Goal: Information Seeking & Learning: Learn about a topic

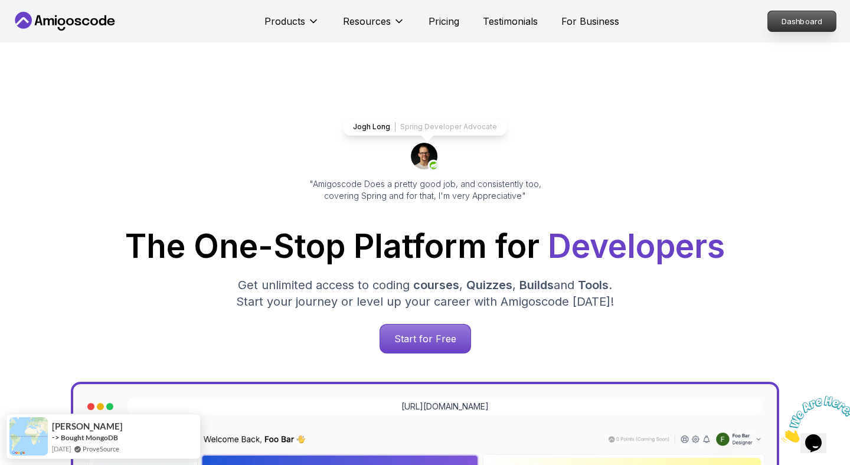
click at [810, 26] on p "Dashboard" at bounding box center [802, 21] width 68 height 20
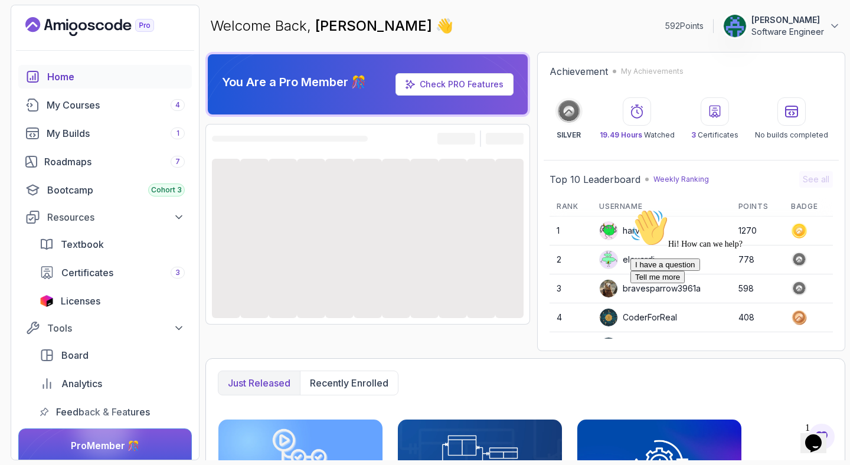
click at [820, 433] on button "Opens Chat This icon Opens the chat window." at bounding box center [813, 443] width 26 height 20
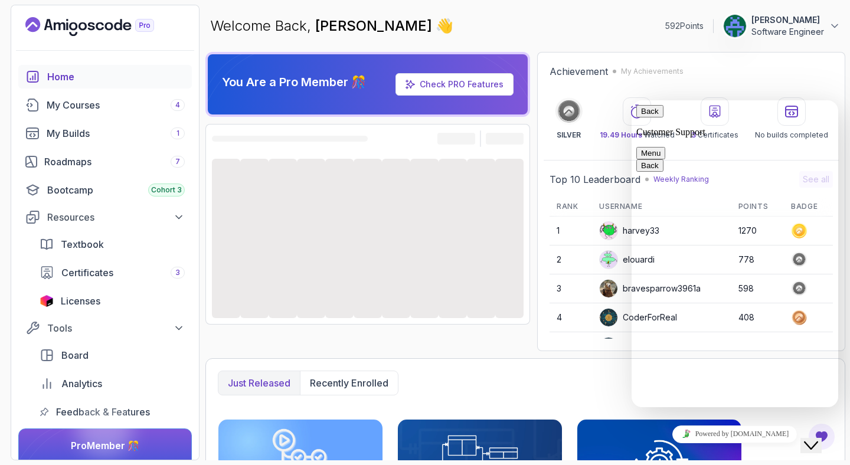
click at [820, 438] on button "Close Chat This icon closes the chat window." at bounding box center [810, 445] width 21 height 15
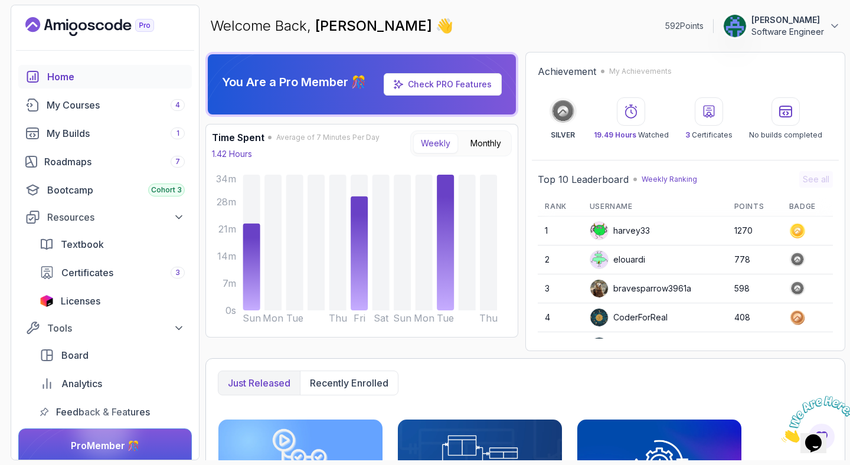
click at [781, 434] on icon "Close" at bounding box center [781, 439] width 0 height 10
click at [130, 105] on div "My Courses 4" at bounding box center [116, 105] width 138 height 14
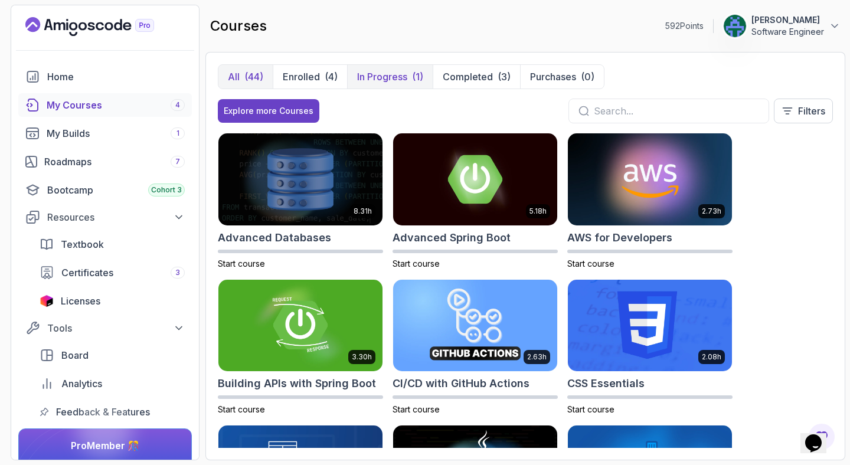
click at [393, 78] on p "In Progress" at bounding box center [382, 77] width 50 height 14
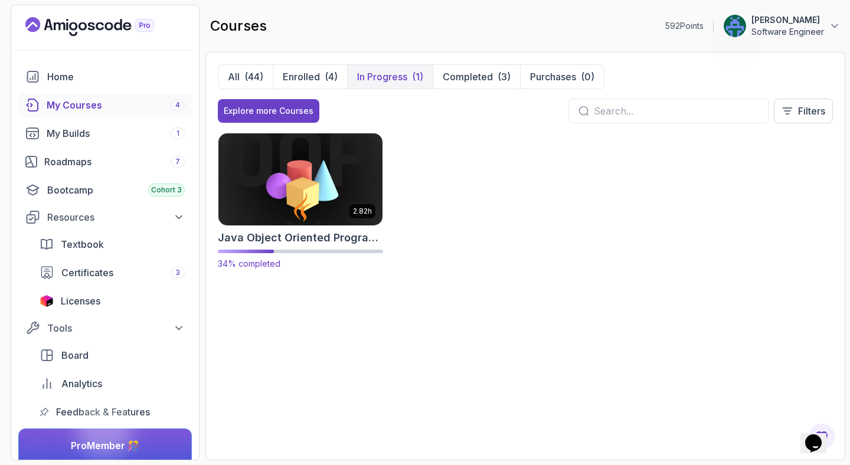
click at [306, 188] on img at bounding box center [300, 179] width 172 height 96
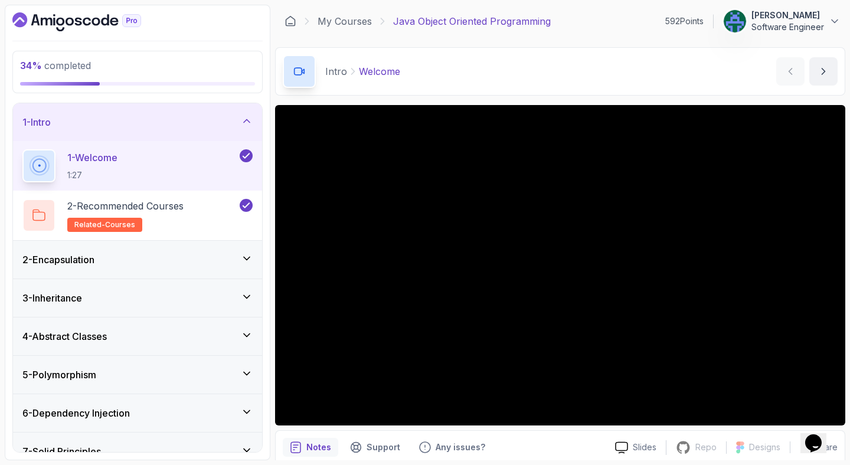
click at [142, 339] on div "4 - Abstract Classes" at bounding box center [137, 336] width 230 height 14
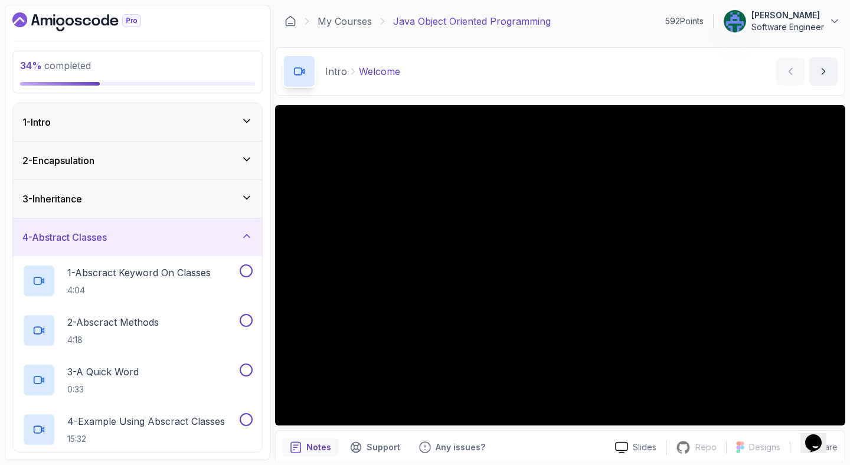
click at [117, 192] on div "3 - Inheritance" at bounding box center [137, 199] width 230 height 14
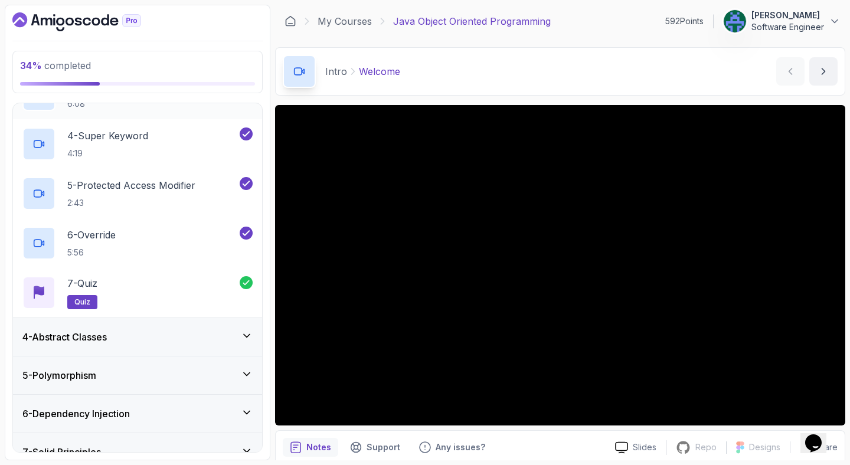
scroll to position [254, 0]
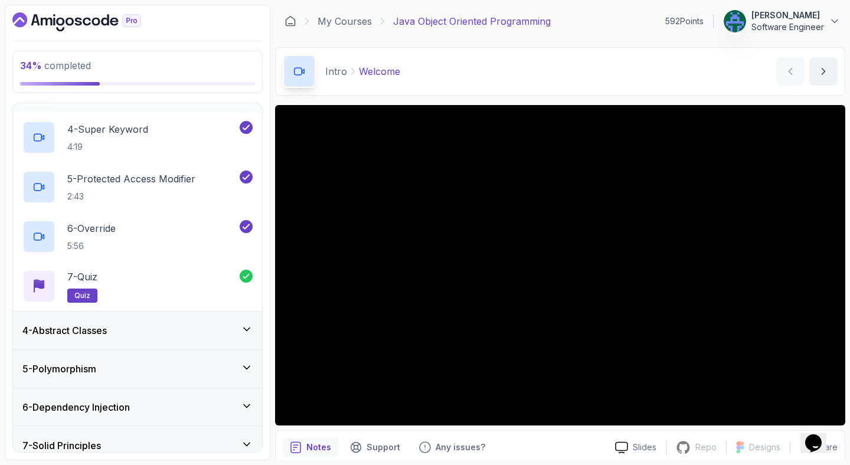
click at [126, 336] on div "4 - Abstract Classes" at bounding box center [137, 330] width 230 height 14
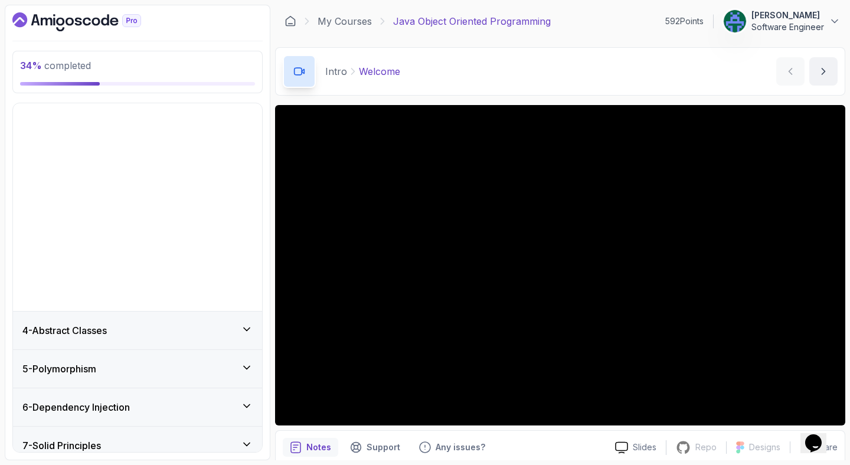
scroll to position [0, 0]
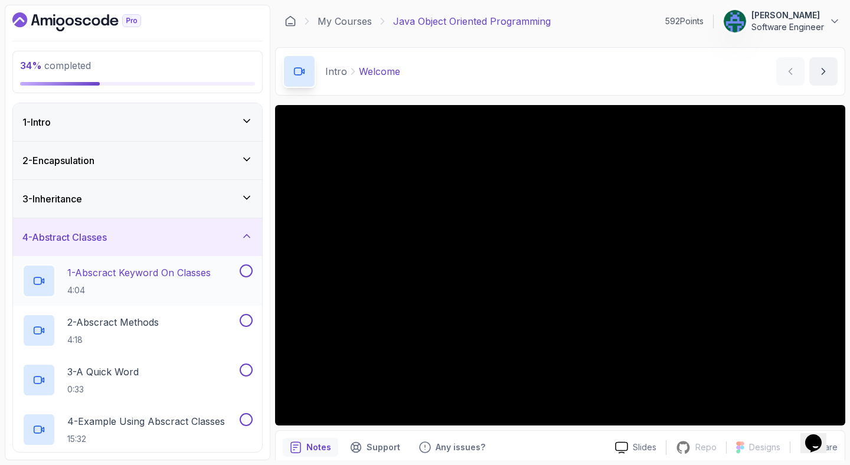
click at [130, 270] on p "1 - Abscract Keyword On Classes" at bounding box center [138, 273] width 143 height 14
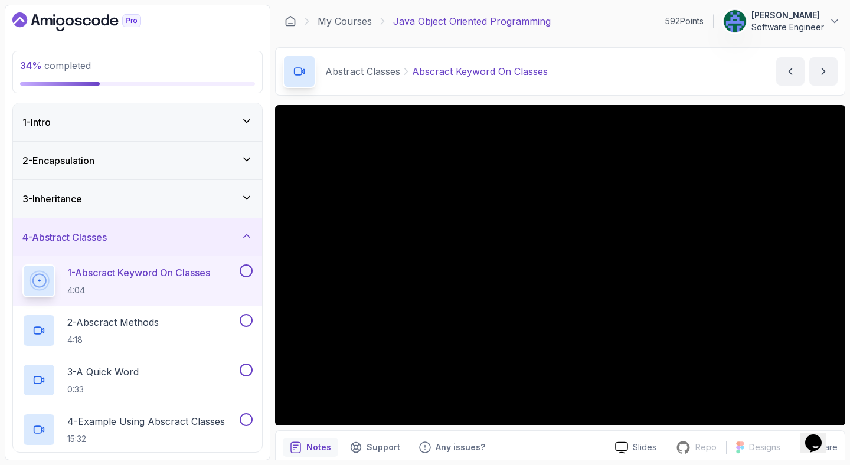
click at [634, 63] on div "Abstract Classes Abscract Keyword On Classes Abscract Keyword On Classes by [PE…" at bounding box center [560, 71] width 570 height 48
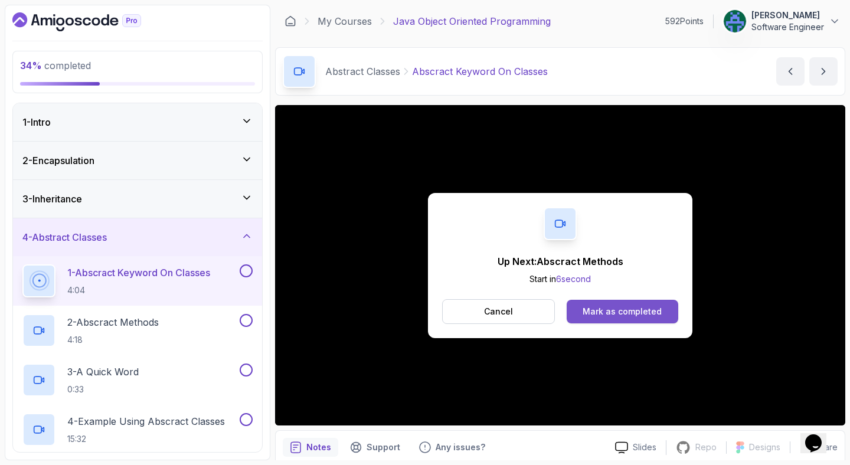
click at [614, 322] on button "Mark as completed" at bounding box center [622, 312] width 112 height 24
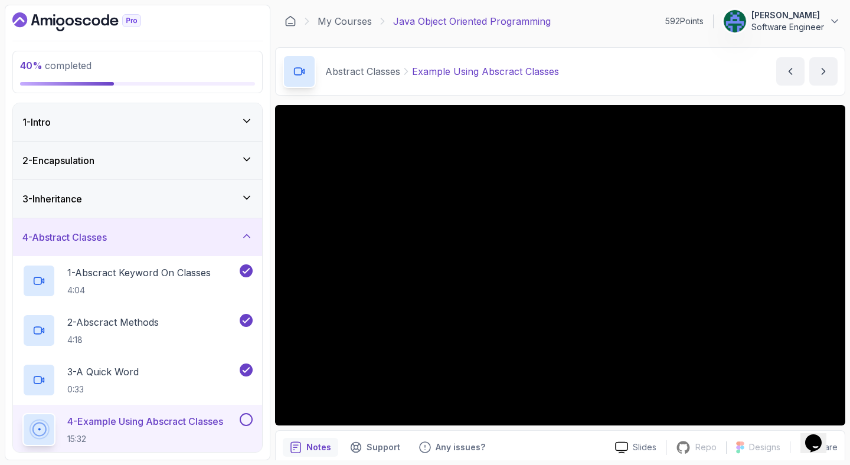
click at [592, 83] on div "Abstract Classes Example Using Abscract Classes Example Using Abscract Classes …" at bounding box center [560, 71] width 570 height 48
click at [633, 63] on div "Abstract Classes Example Using Abscract Classes Example Using Abscract Classes …" at bounding box center [560, 71] width 570 height 48
click at [587, 84] on div "Abstract Classes Example Using Abscract Classes Example Using Abscract Classes …" at bounding box center [560, 71] width 570 height 48
click at [643, 74] on div "Abstract Classes Example Using Abscract Classes Example Using Abscract Classes …" at bounding box center [560, 71] width 570 height 48
click at [617, 22] on div "My Courses Java Object Oriented Programming 592 Points [PERSON_NAME] Software E…" at bounding box center [560, 21] width 570 height 33
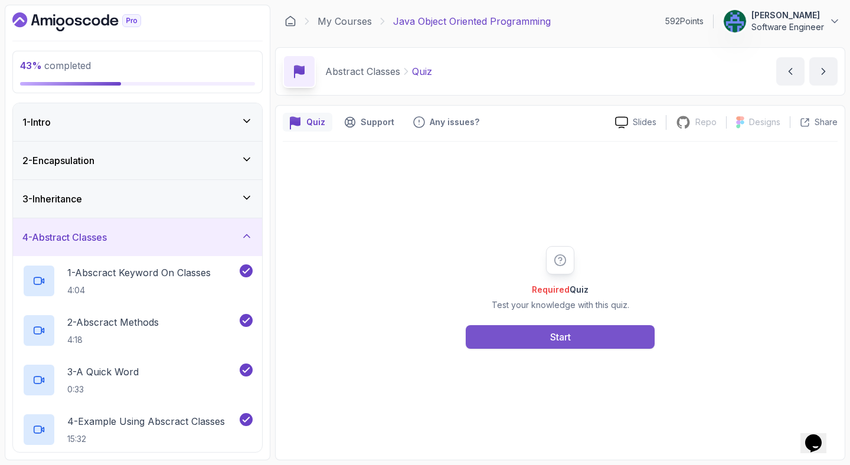
click at [539, 335] on button "Start" at bounding box center [560, 337] width 189 height 24
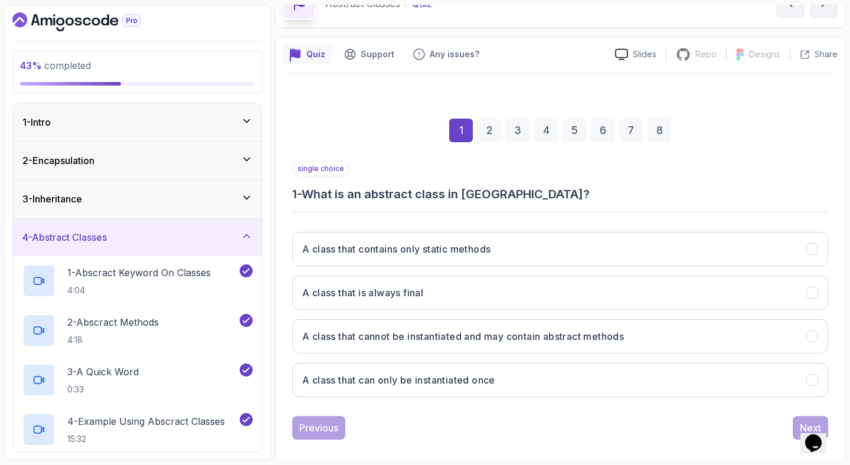
scroll to position [81, 0]
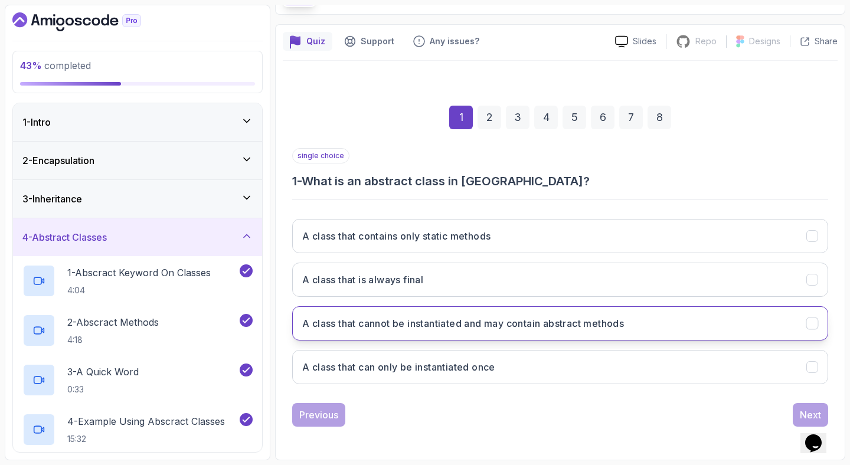
click at [598, 329] on h3 "A class that cannot be instantiated and may contain abstract methods" at bounding box center [463, 323] width 322 height 14
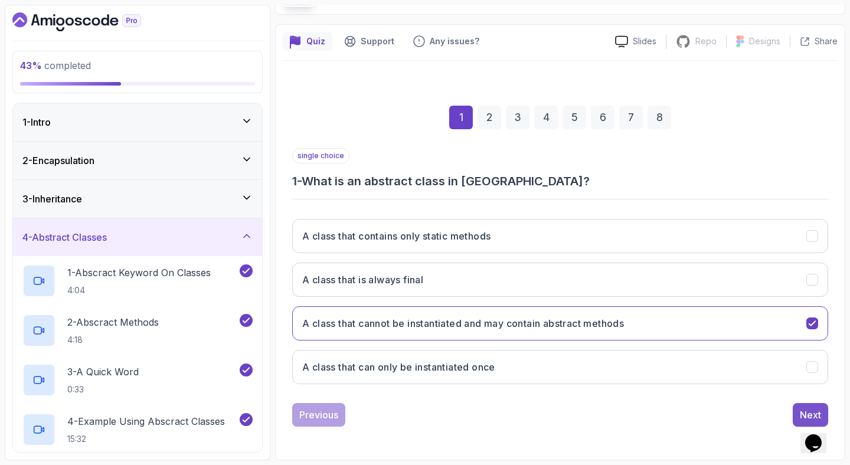
click at [815, 409] on div "Next" at bounding box center [810, 415] width 21 height 14
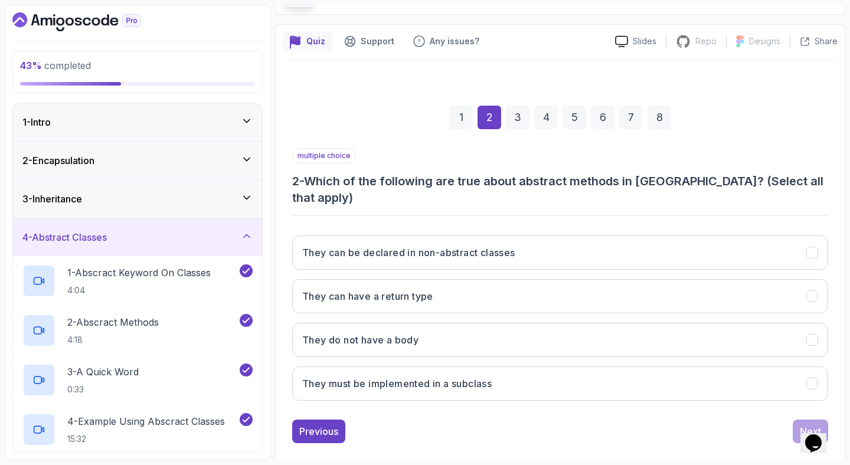
click at [453, 178] on h3 "2 - Which of the following are true about abstract methods in [GEOGRAPHIC_DATA]…" at bounding box center [560, 189] width 536 height 33
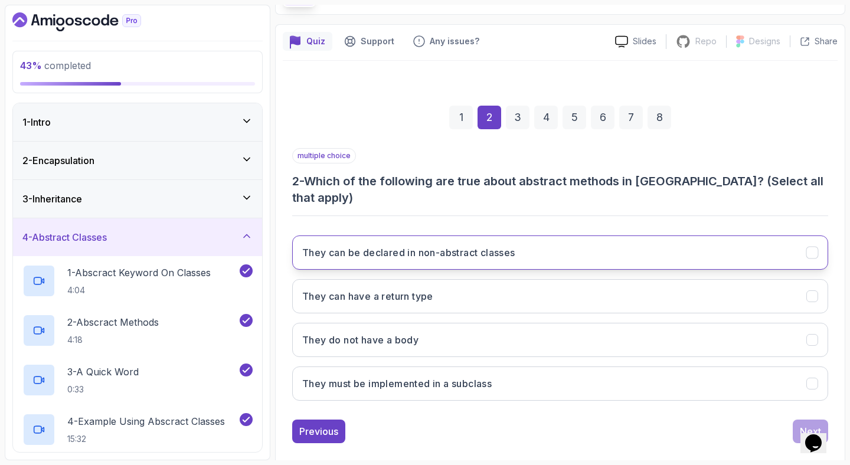
click at [746, 235] on button "They can be declared in non-abstract classes" at bounding box center [560, 252] width 536 height 34
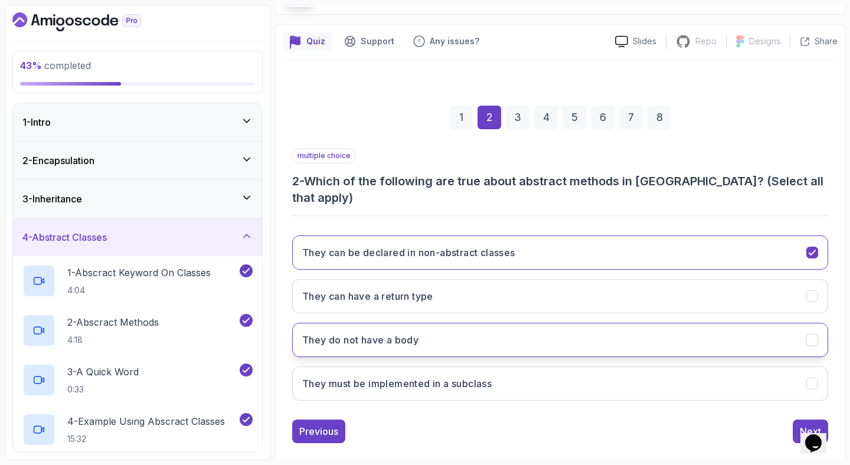
click at [753, 326] on button "They do not have a body" at bounding box center [560, 340] width 536 height 34
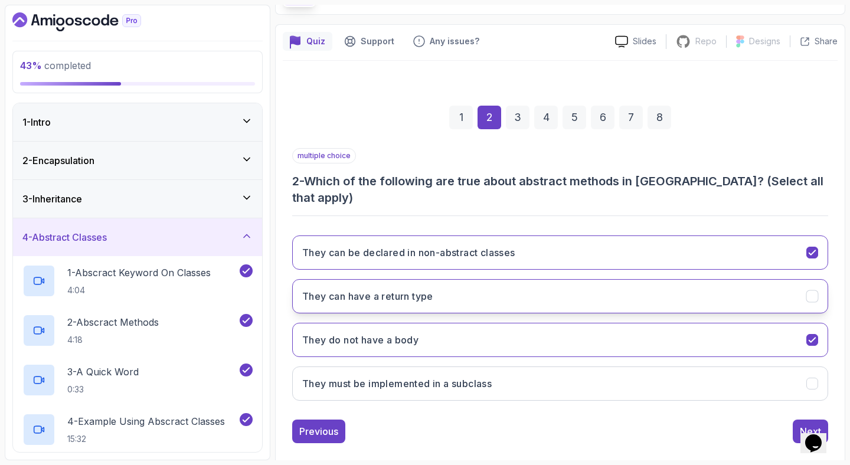
click at [781, 287] on button "They can have a return type" at bounding box center [560, 296] width 536 height 34
click at [718, 381] on button "They must be implemented in a subclass" at bounding box center [560, 383] width 536 height 34
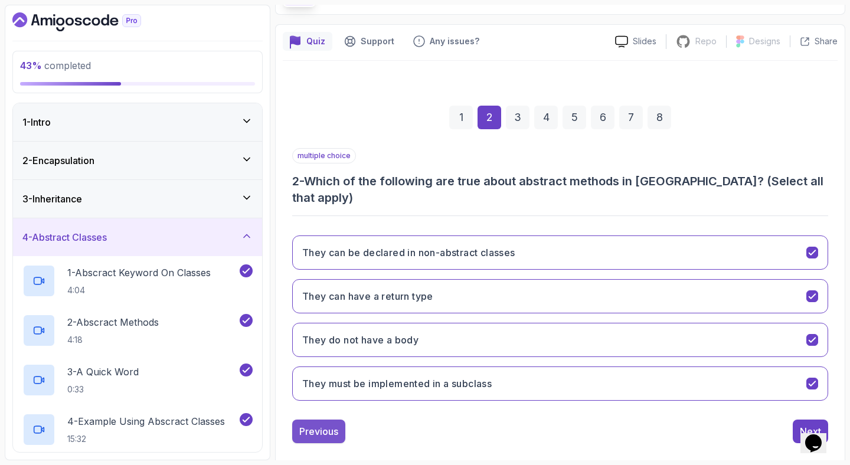
click at [326, 424] on div "Previous" at bounding box center [318, 431] width 39 height 14
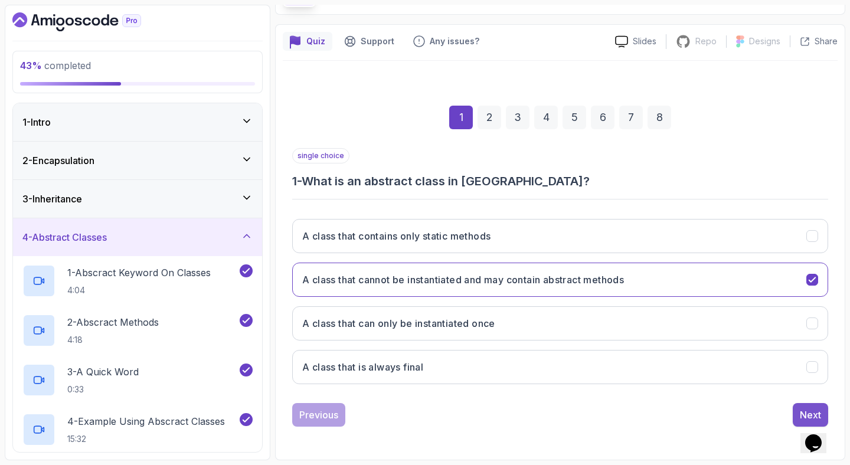
click at [798, 407] on button "Next" at bounding box center [809, 415] width 35 height 24
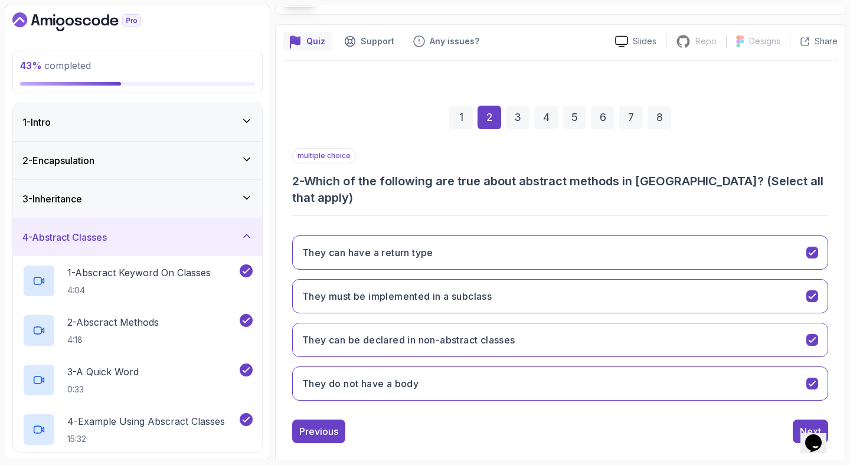
click at [798, 420] on button "Next" at bounding box center [809, 432] width 35 height 24
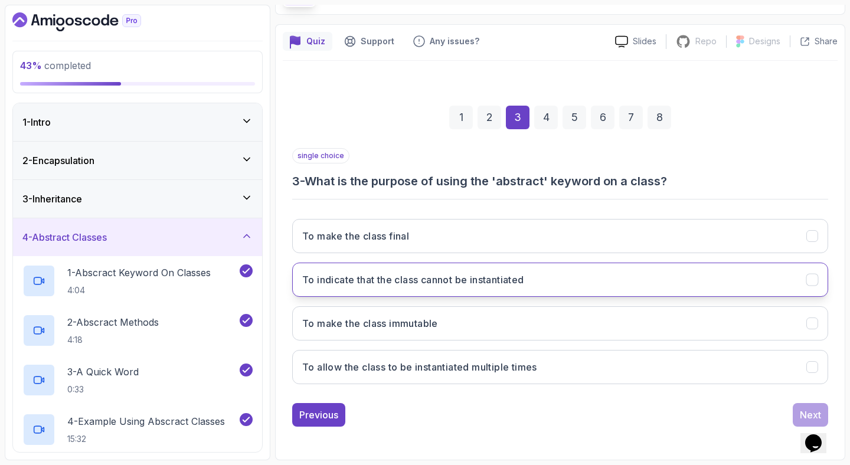
click at [791, 288] on button "To indicate that the class cannot be instantiated" at bounding box center [560, 280] width 536 height 34
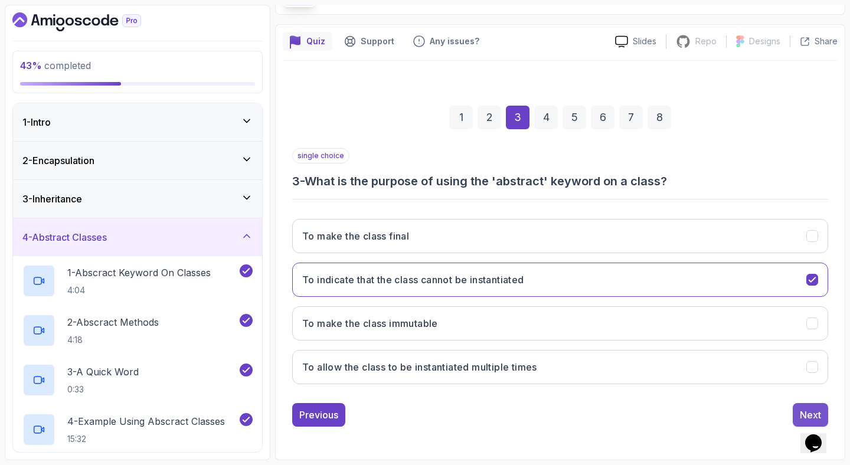
click at [799, 415] on button "Next" at bounding box center [809, 415] width 35 height 24
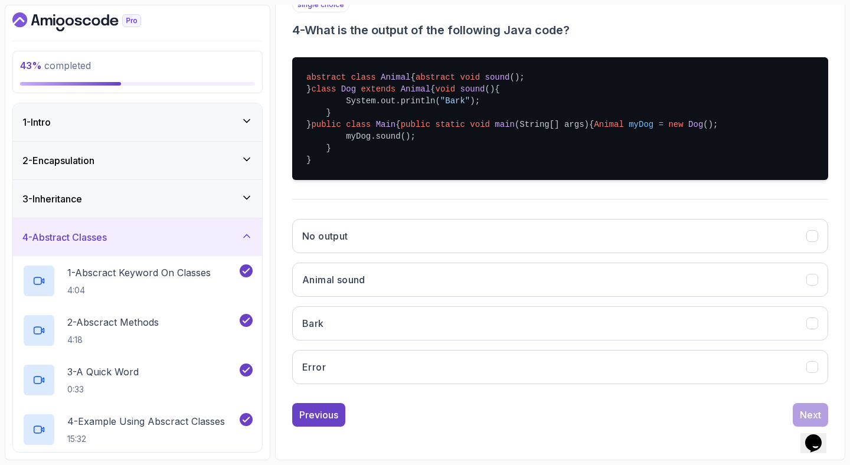
scroll to position [303, 0]
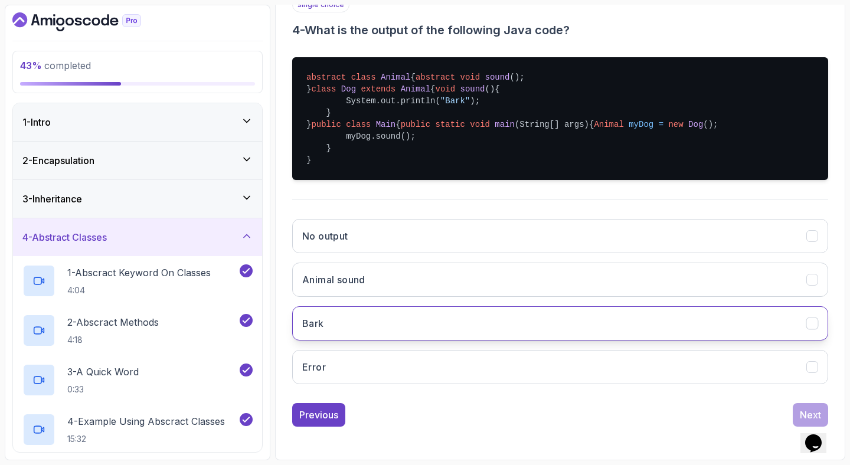
click at [394, 323] on button "Bark" at bounding box center [560, 323] width 536 height 34
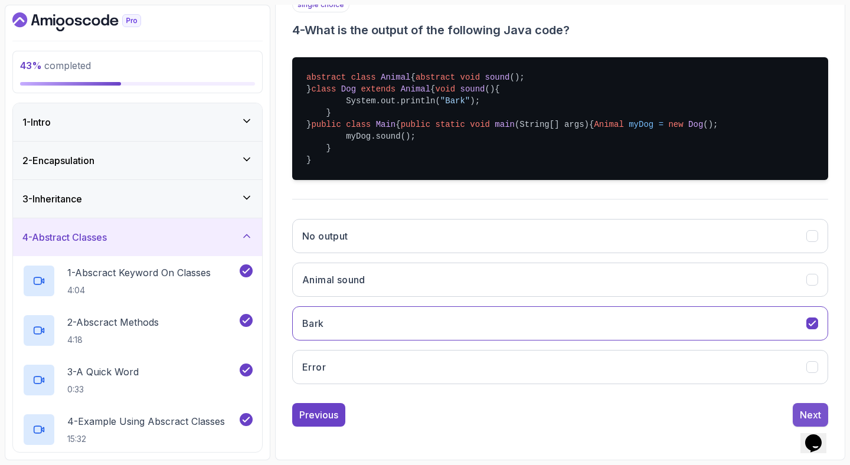
click at [798, 416] on button "Next" at bounding box center [809, 415] width 35 height 24
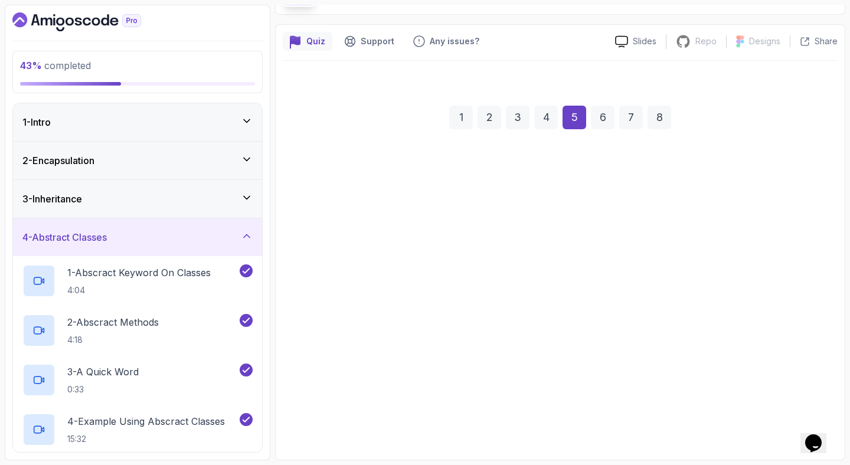
scroll to position [81, 0]
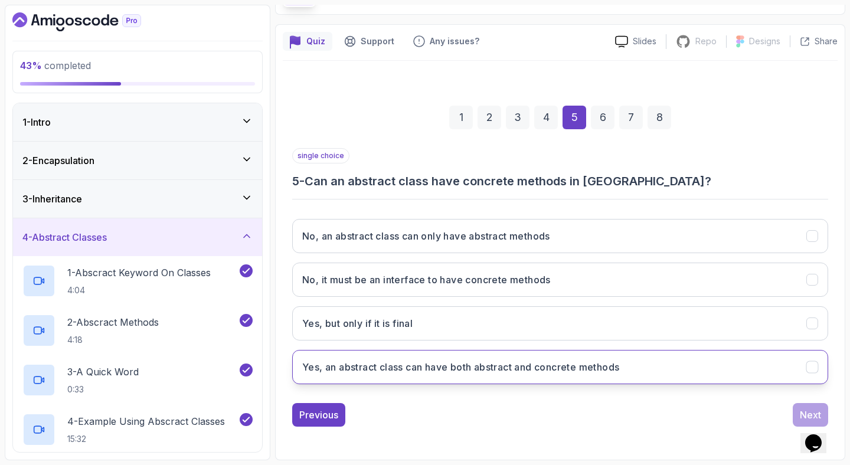
click at [609, 361] on h3 "Yes, an abstract class can have both abstract and concrete methods" at bounding box center [460, 367] width 317 height 14
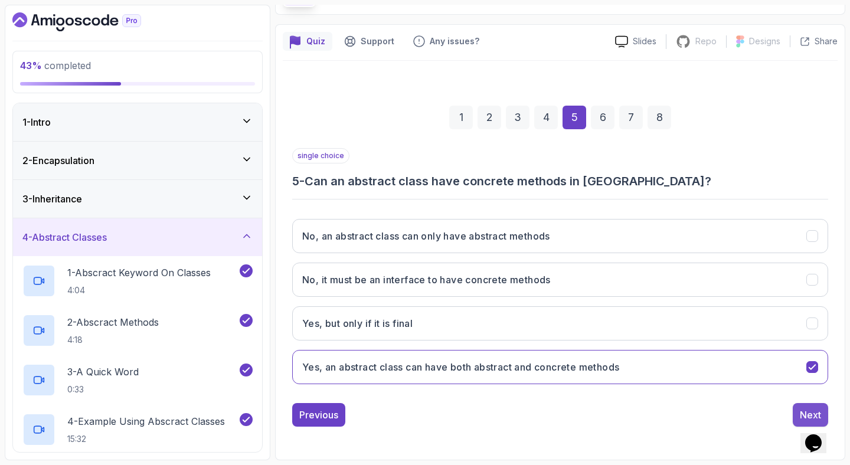
click at [797, 412] on button "Next" at bounding box center [809, 415] width 35 height 24
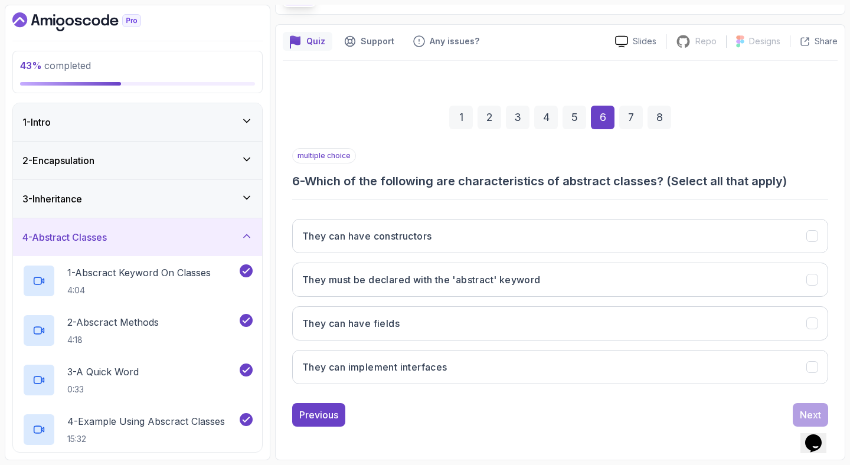
click at [584, 176] on h3 "6 - Which of the following are characteristics of abstract classes? (Select all…" at bounding box center [560, 181] width 536 height 17
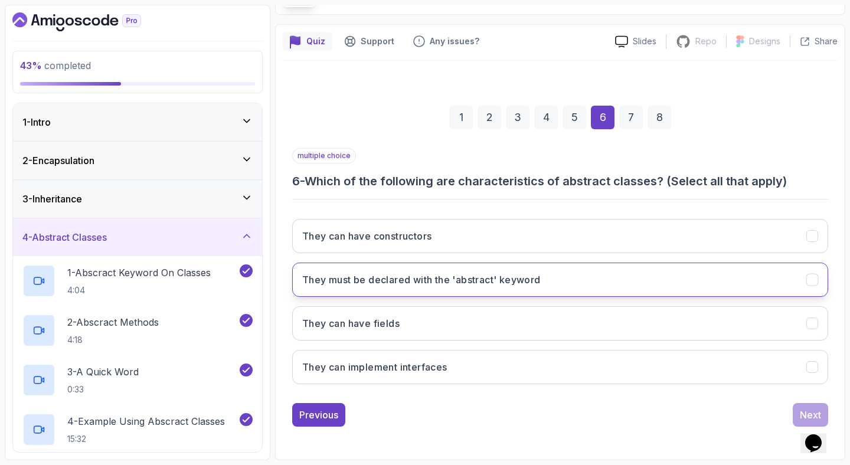
click at [732, 278] on button "They must be declared with the 'abstract' keyword" at bounding box center [560, 280] width 536 height 34
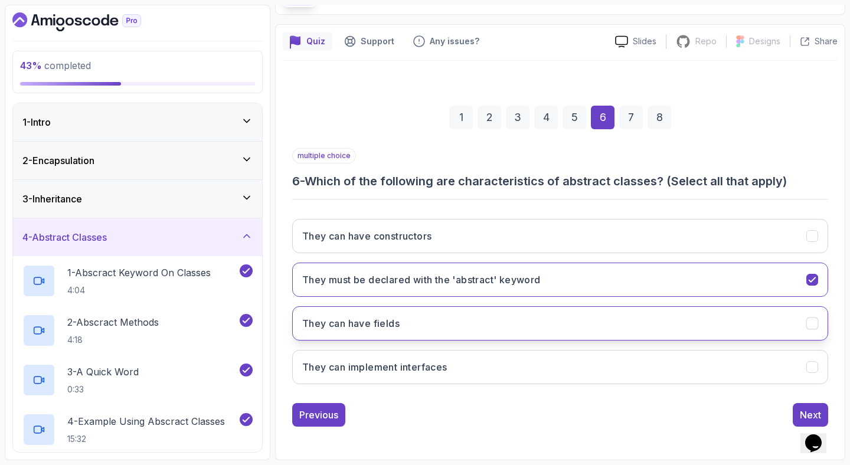
click at [790, 322] on button "They can have fields" at bounding box center [560, 323] width 536 height 34
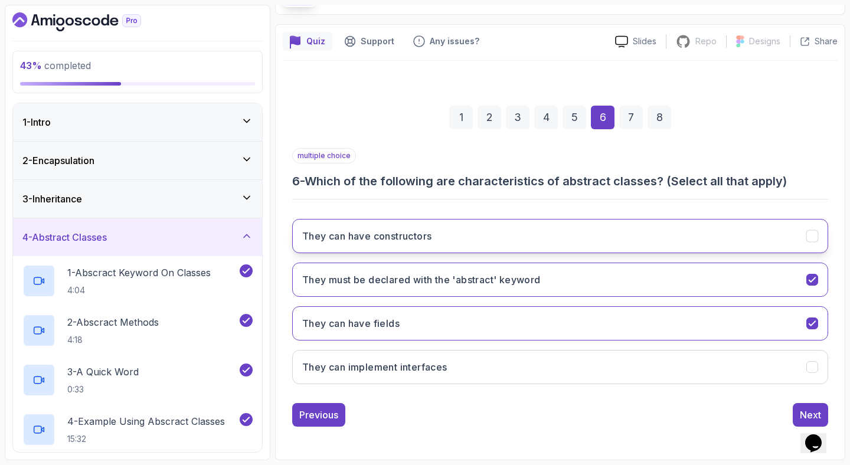
click at [748, 234] on button "They can have constructors" at bounding box center [560, 236] width 536 height 34
click at [796, 406] on button "Next" at bounding box center [809, 415] width 35 height 24
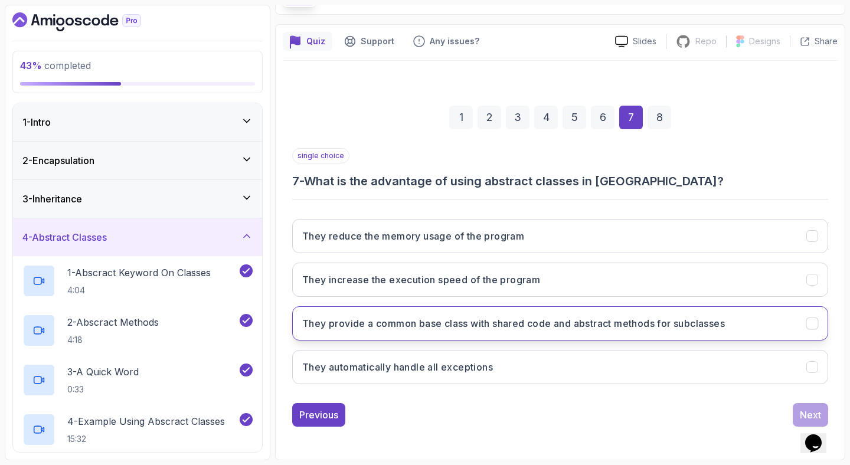
click at [599, 318] on h3 "They provide a common base class with shared code and abstract methods for subc…" at bounding box center [513, 323] width 422 height 14
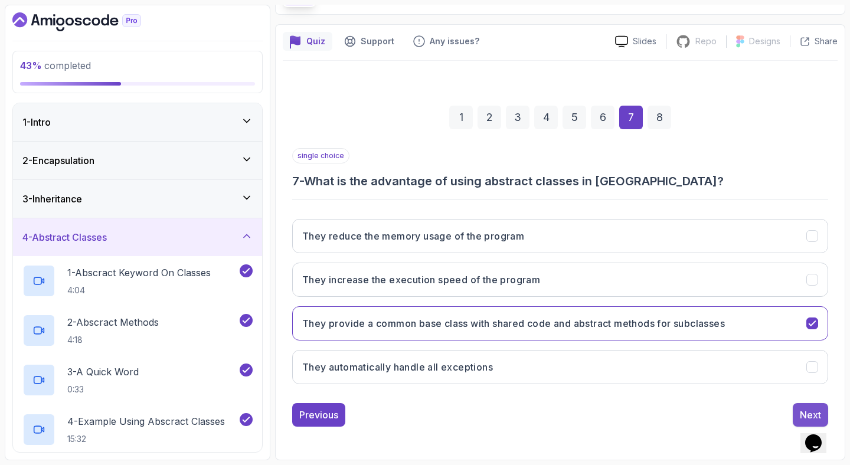
click at [804, 410] on div "Next" at bounding box center [810, 415] width 21 height 14
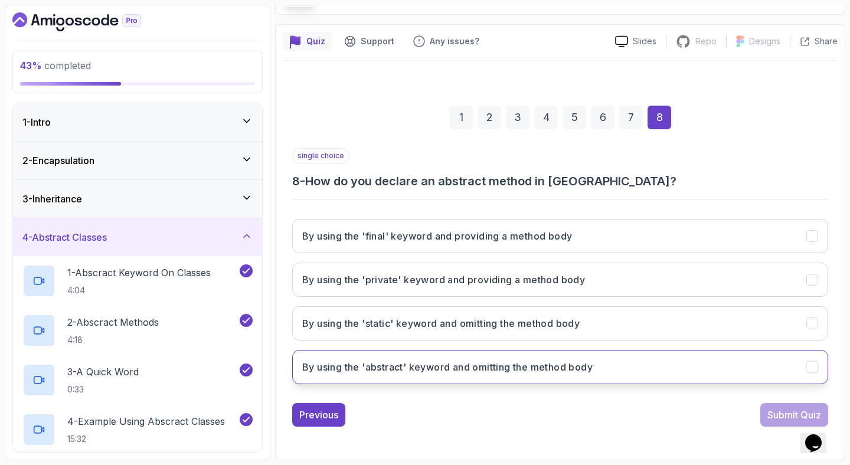
click at [732, 358] on button "By using the 'abstract' keyword and omitting the method body" at bounding box center [560, 367] width 536 height 34
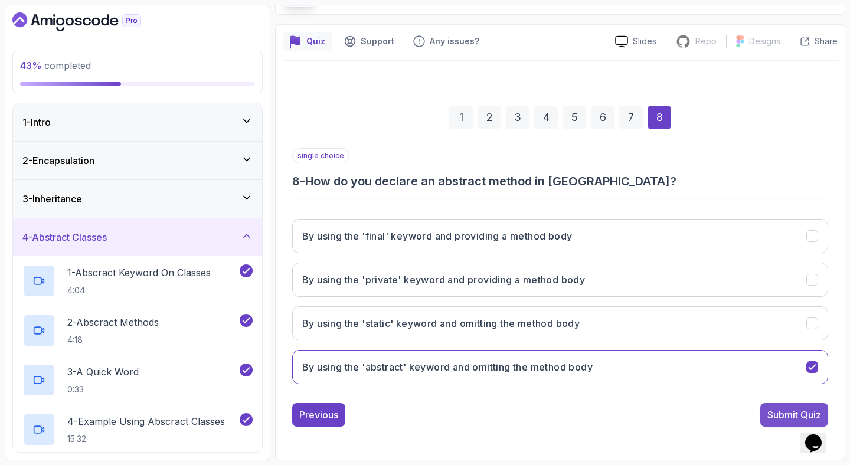
click at [766, 406] on button "Submit Quiz" at bounding box center [794, 415] width 68 height 24
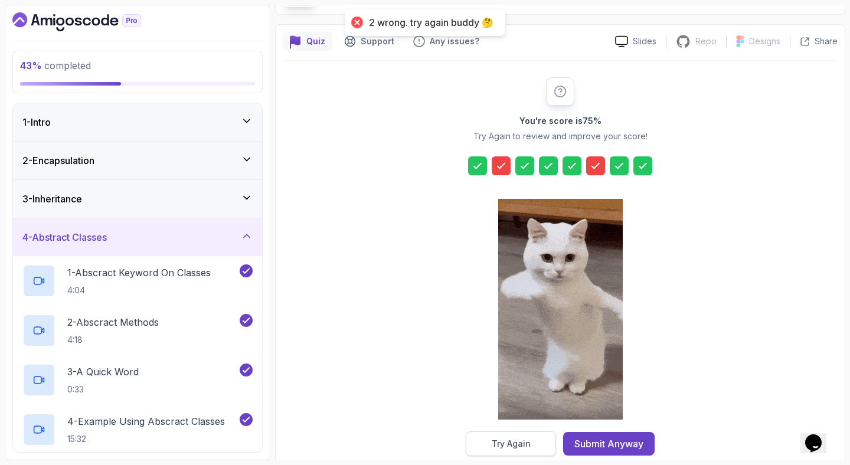
click at [539, 445] on button "Try Again" at bounding box center [511, 443] width 90 height 25
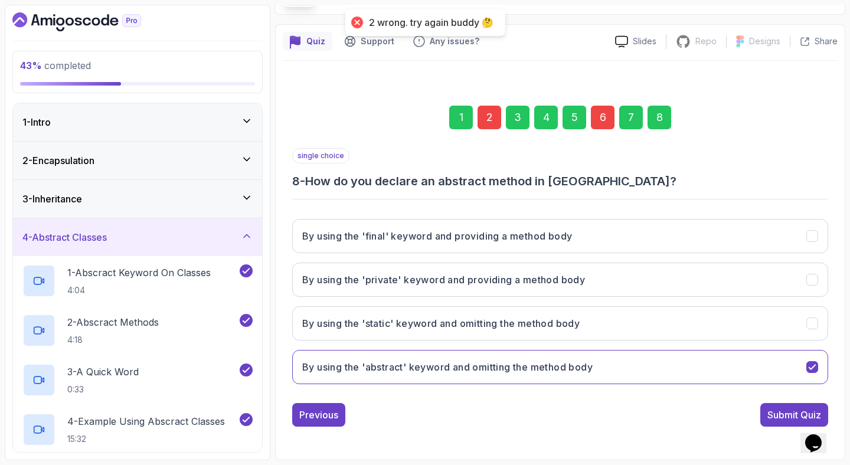
click at [486, 124] on div "2" at bounding box center [489, 118] width 24 height 24
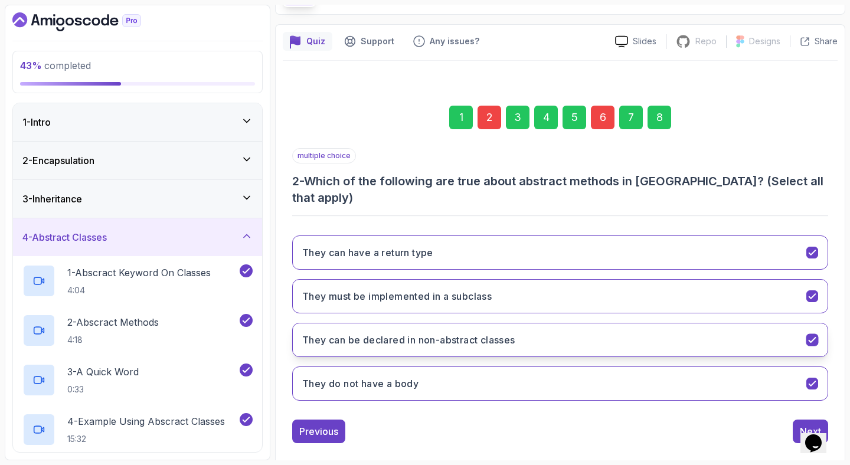
click at [697, 323] on button "They can be declared in non-abstract classes" at bounding box center [560, 340] width 536 height 34
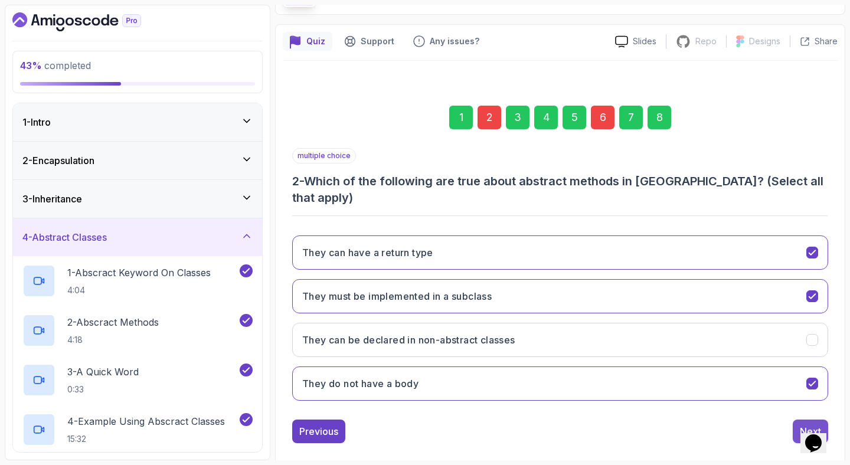
click at [802, 424] on div "Next" at bounding box center [810, 431] width 21 height 14
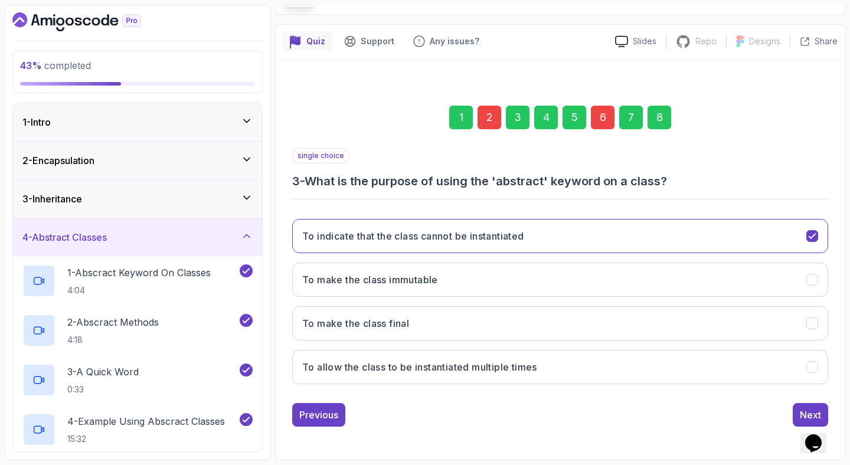
click at [605, 118] on div "6" at bounding box center [603, 118] width 24 height 24
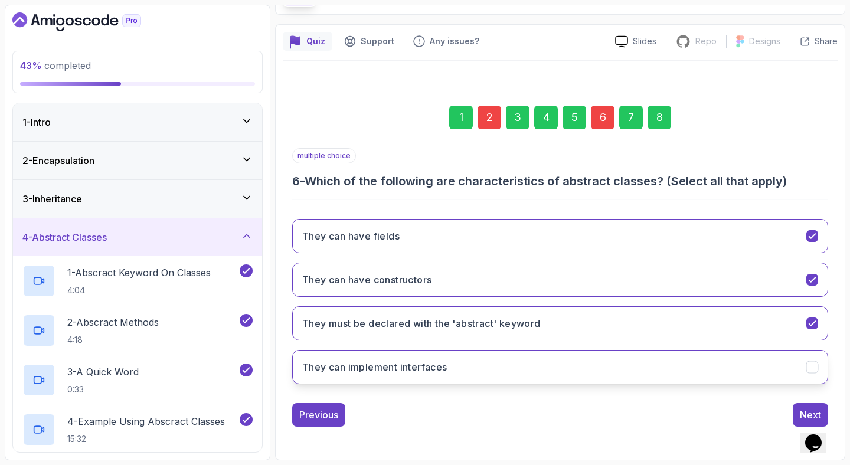
click at [777, 370] on button "They can implement interfaces" at bounding box center [560, 367] width 536 height 34
click at [797, 407] on button "Next" at bounding box center [809, 415] width 35 height 24
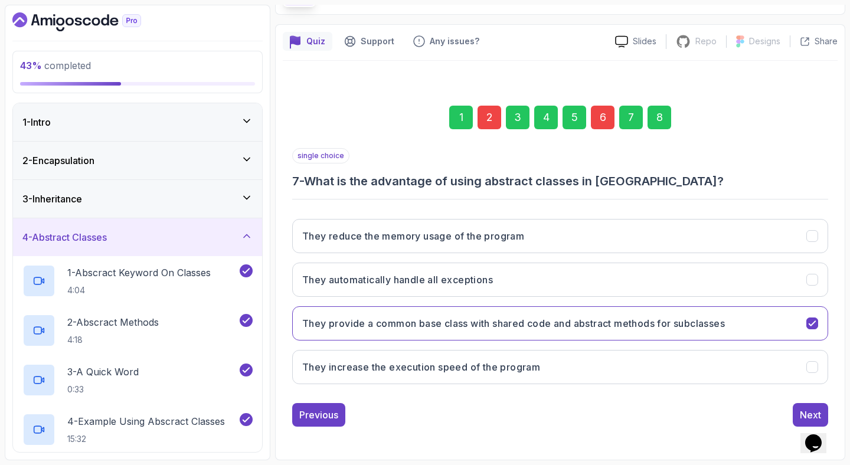
click at [662, 117] on div "8" at bounding box center [659, 118] width 24 height 24
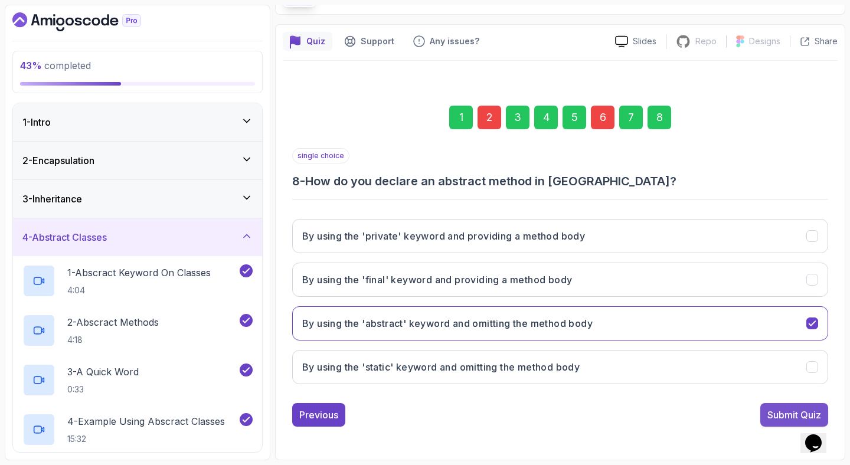
click at [775, 411] on div "Submit Quiz" at bounding box center [794, 415] width 54 height 14
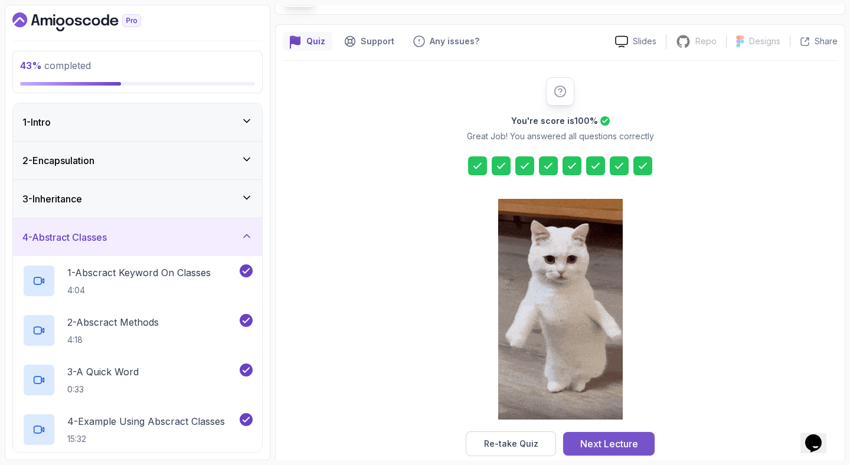
click at [592, 440] on div "Next Lecture" at bounding box center [609, 444] width 58 height 14
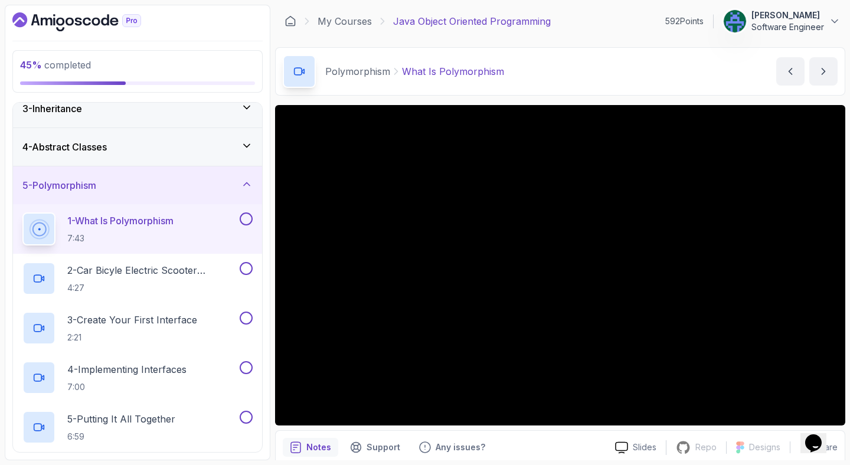
click at [588, 64] on div "Polymorphism What Is Polymorphism What Is Polymorphism by [PERSON_NAME]" at bounding box center [560, 71] width 570 height 48
click at [598, 67] on div "Polymorphism What Is Polymorphism What Is Polymorphism by [PERSON_NAME]" at bounding box center [560, 71] width 570 height 48
click at [617, 67] on div "Polymorphism What Is Polymorphism What Is Polymorphism by [PERSON_NAME]" at bounding box center [560, 71] width 570 height 48
click at [559, 58] on div "Polymorphism What Is Polymorphism What Is Polymorphism by [PERSON_NAME]" at bounding box center [560, 71] width 570 height 48
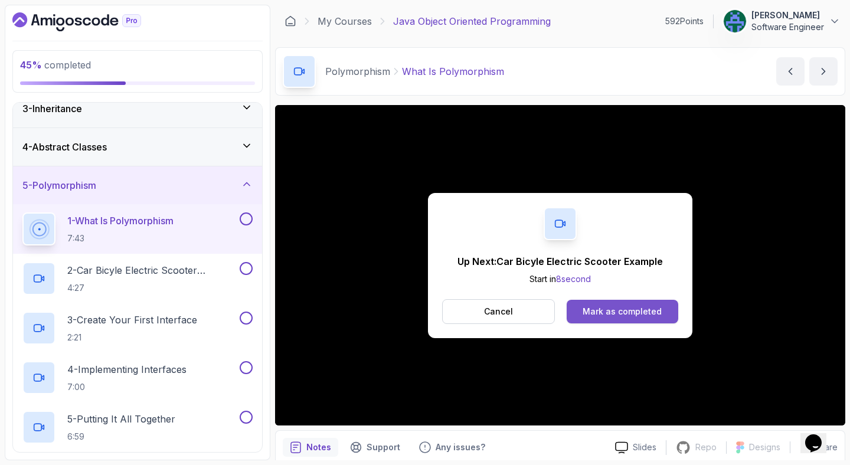
click at [603, 303] on button "Mark as completed" at bounding box center [622, 312] width 112 height 24
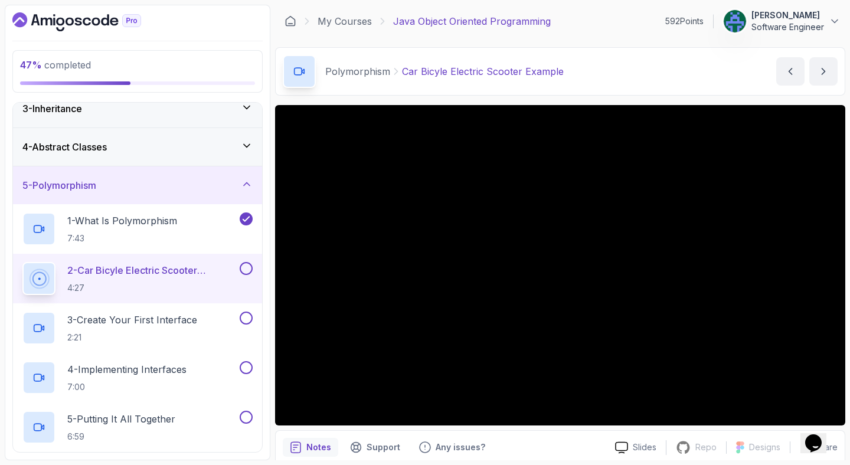
click at [597, 57] on div "Polymorphism Car Bicyle Electric Scooter Example Car Bicyle Electric Scooter Ex…" at bounding box center [560, 71] width 570 height 48
